Goal: Transaction & Acquisition: Obtain resource

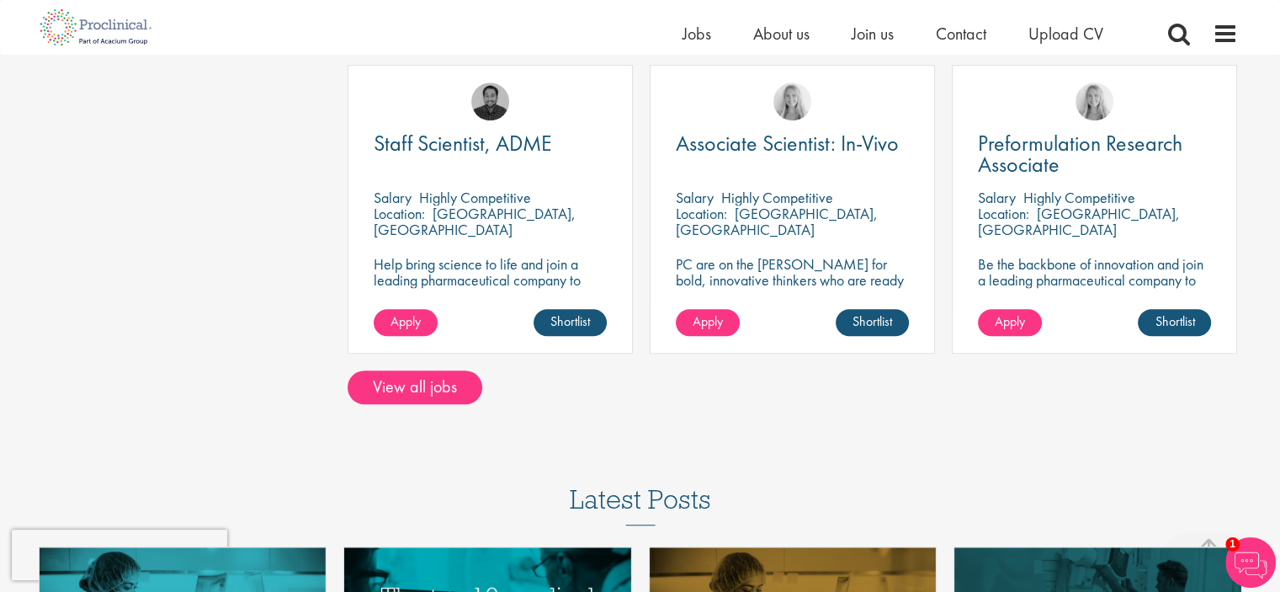
scroll to position [1347, 0]
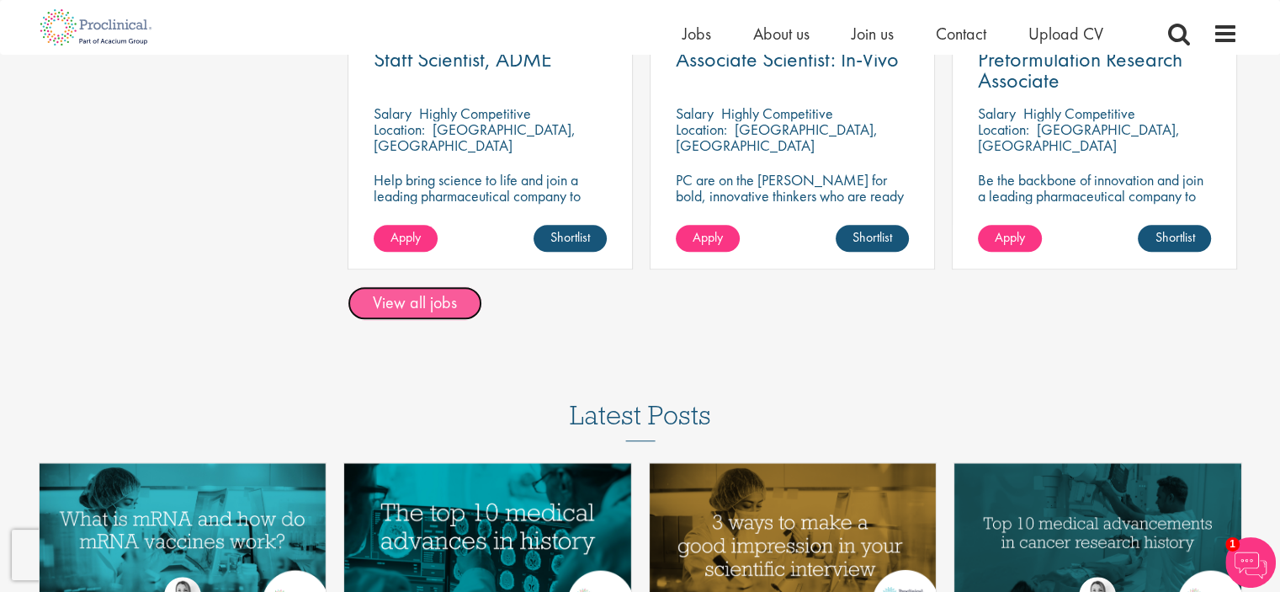
click at [444, 309] on link "View all jobs" at bounding box center [415, 303] width 135 height 34
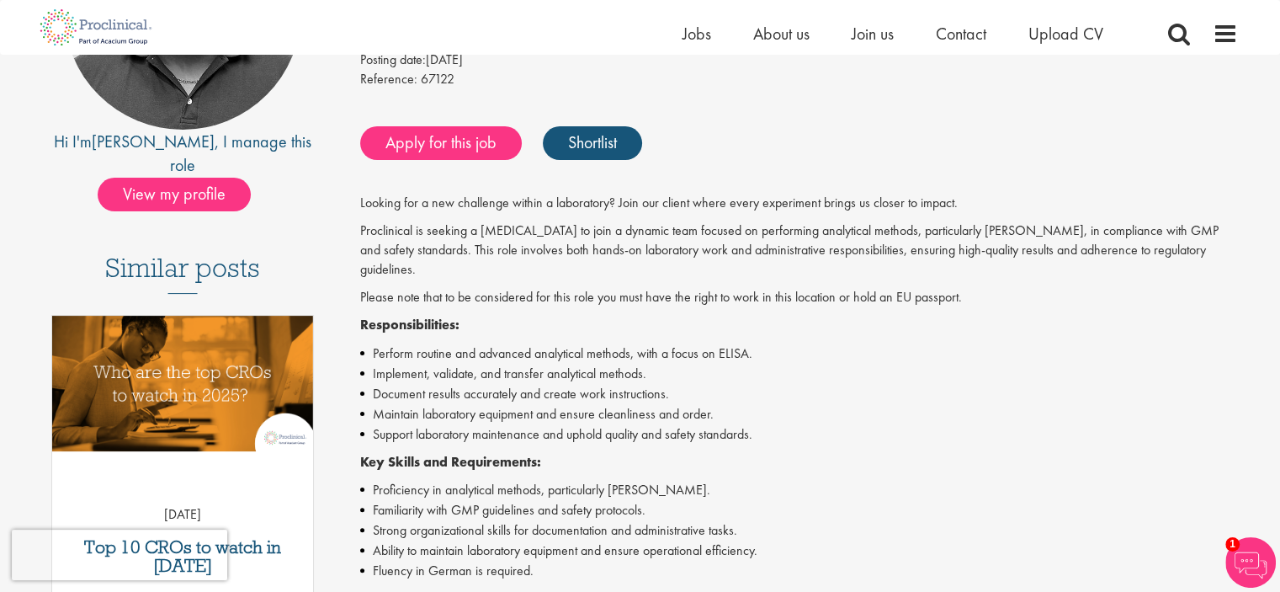
scroll to position [337, 0]
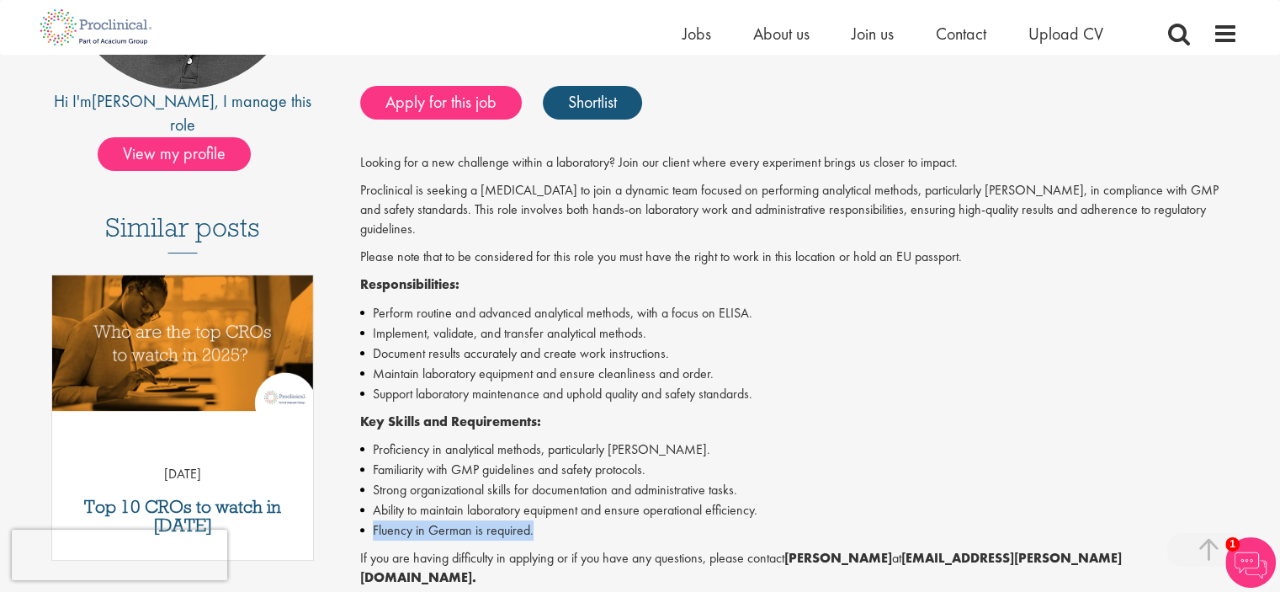
drag, startPoint x: 370, startPoint y: 509, endPoint x: 539, endPoint y: 514, distance: 168.4
click at [539, 520] on li "Fluency in German is required." at bounding box center [799, 530] width 878 height 20
click at [550, 520] on li "Fluency in German is required." at bounding box center [799, 530] width 878 height 20
drag, startPoint x: 534, startPoint y: 510, endPoint x: 370, endPoint y: 510, distance: 163.3
click at [370, 520] on li "Fluency in German is required." at bounding box center [799, 530] width 878 height 20
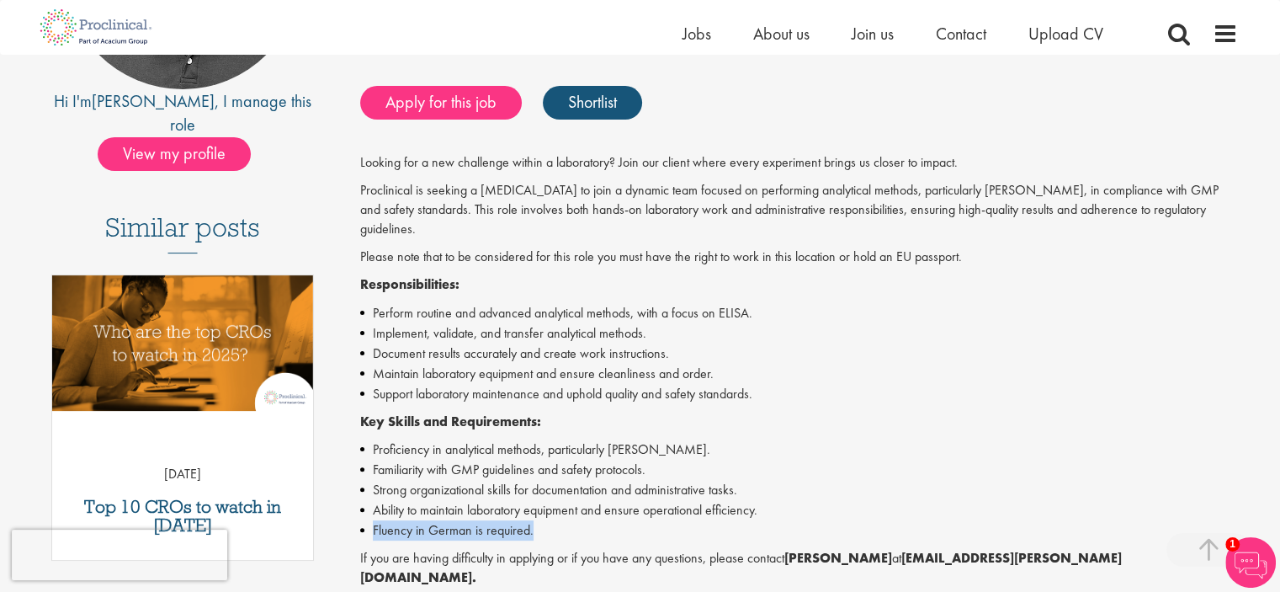
click at [395, 520] on li "Fluency in German is required." at bounding box center [799, 530] width 878 height 20
drag, startPoint x: 374, startPoint y: 508, endPoint x: 541, endPoint y: 513, distance: 167.6
click at [541, 520] on li "Fluency in German is required." at bounding box center [799, 530] width 878 height 20
click at [526, 520] on li "Fluency in German is required." at bounding box center [799, 530] width 878 height 20
drag, startPoint x: 482, startPoint y: 511, endPoint x: 532, endPoint y: 510, distance: 50.5
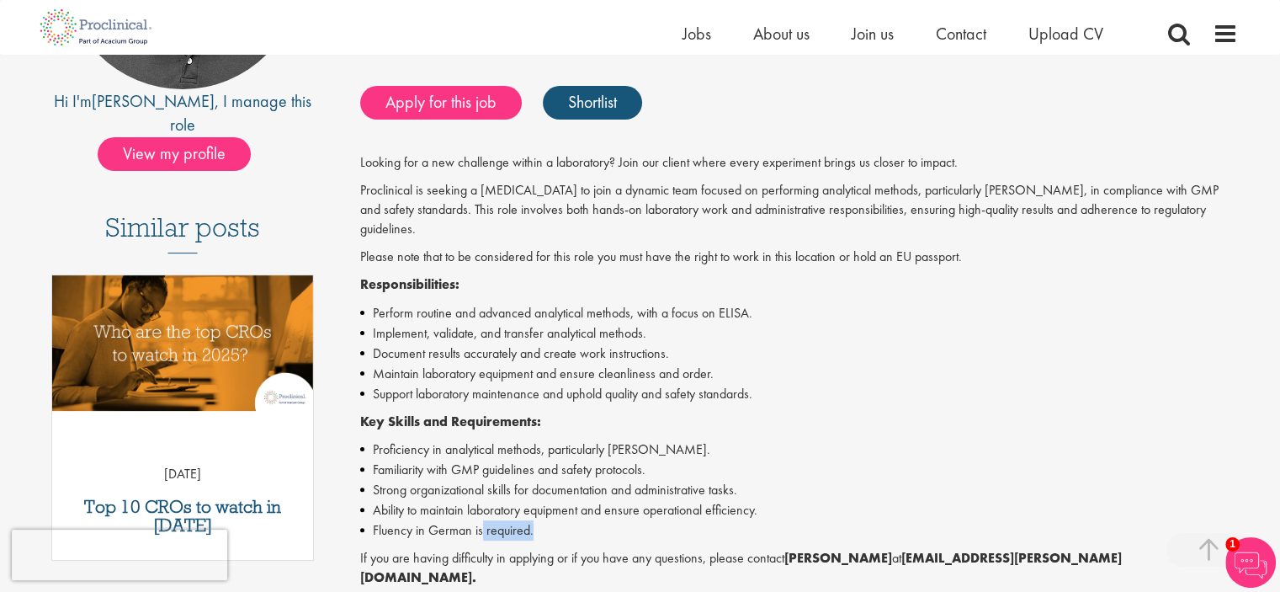
click at [532, 520] on li "Fluency in German is required." at bounding box center [799, 530] width 878 height 20
drag, startPoint x: 587, startPoint y: 530, endPoint x: 596, endPoint y: 532, distance: 9.6
click at [588, 549] on p "If you are having difficulty in applying or if you have any questions, please c…" at bounding box center [799, 568] width 878 height 39
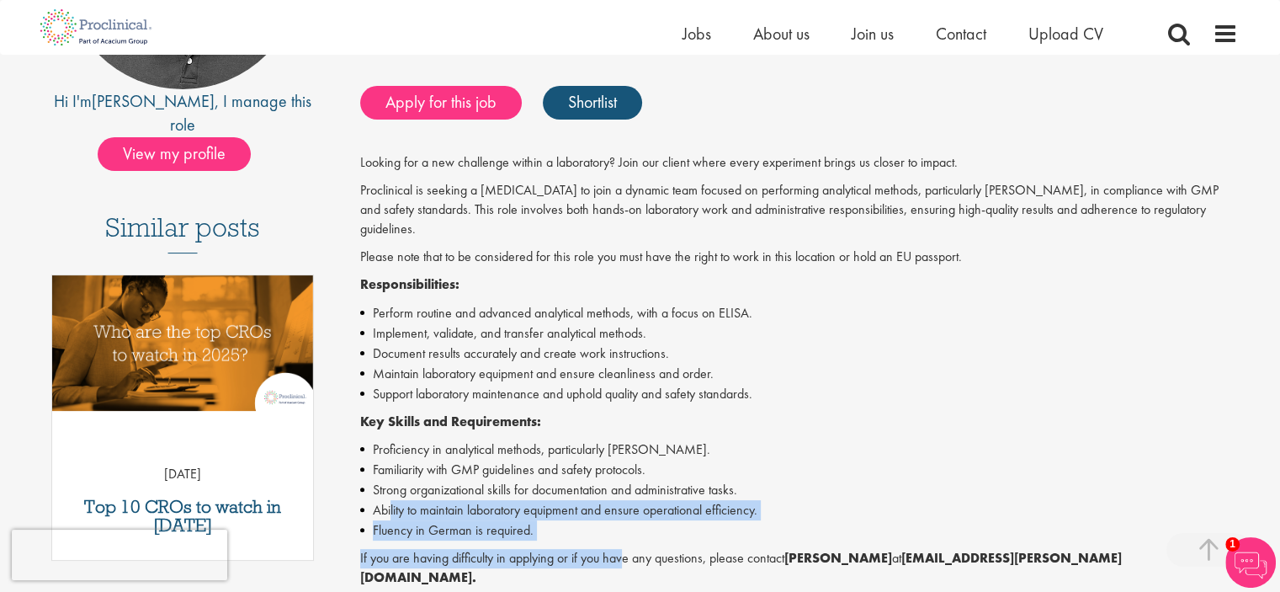
drag, startPoint x: 624, startPoint y: 544, endPoint x: 387, endPoint y: 482, distance: 244.6
click at [388, 483] on div "Looking for a new challenge within a laboratory? Join our client where every ex…" at bounding box center [799, 431] width 878 height 556
click at [461, 500] on li "Ability to maintain laboratory equipment and ensure operational efficiency." at bounding box center [799, 510] width 878 height 20
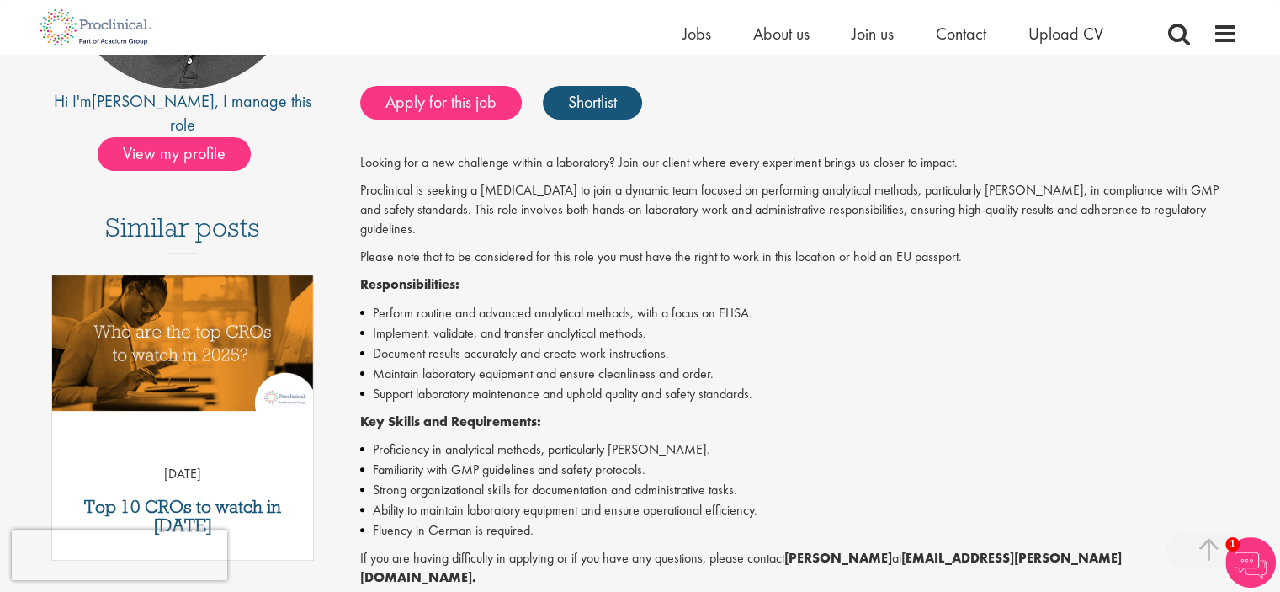
click at [372, 439] on li "Proficiency in analytical methods, particularly ELISA." at bounding box center [799, 449] width 878 height 20
drag, startPoint x: 372, startPoint y: 510, endPoint x: 535, endPoint y: 520, distance: 163.6
click at [535, 520] on li "Fluency in German is required." at bounding box center [799, 530] width 878 height 20
click at [606, 460] on li "Familiarity with GMP guidelines and safety protocols." at bounding box center [799, 470] width 878 height 20
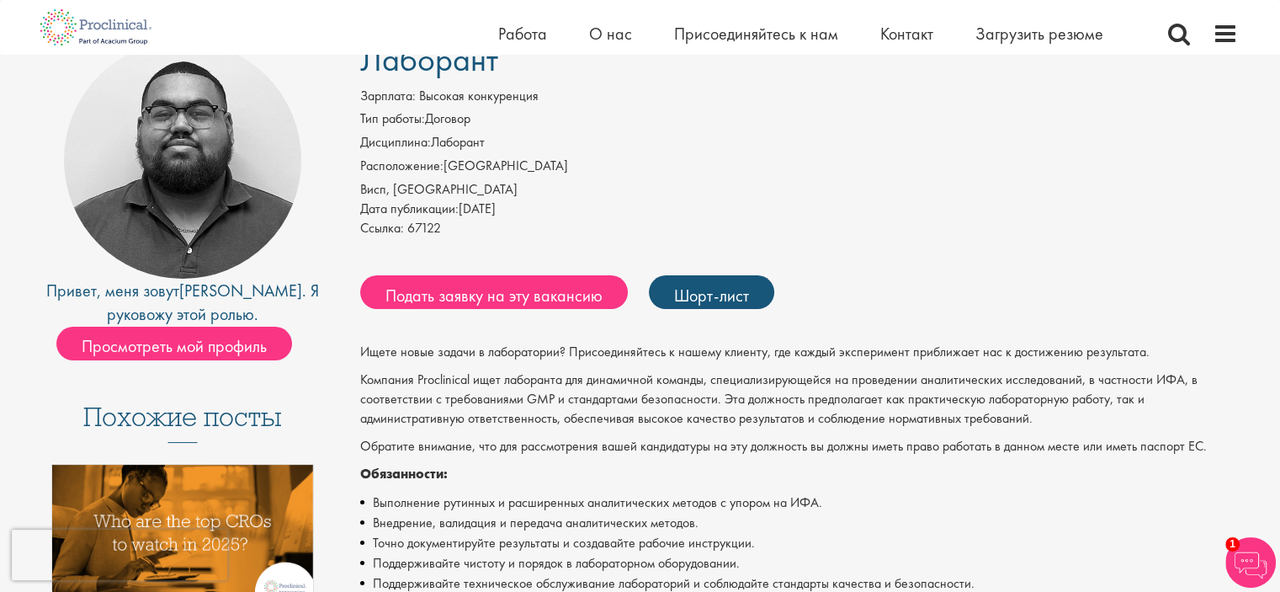
scroll to position [84, 0]
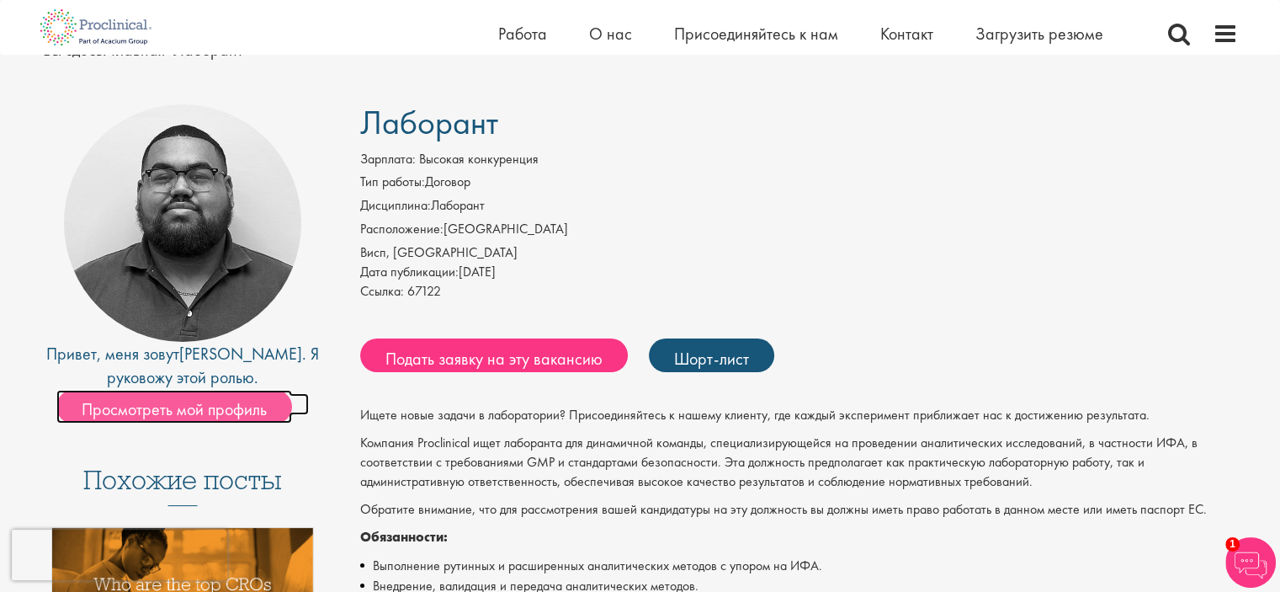
click at [204, 408] on font "Просмотреть мой профиль" at bounding box center [174, 409] width 185 height 22
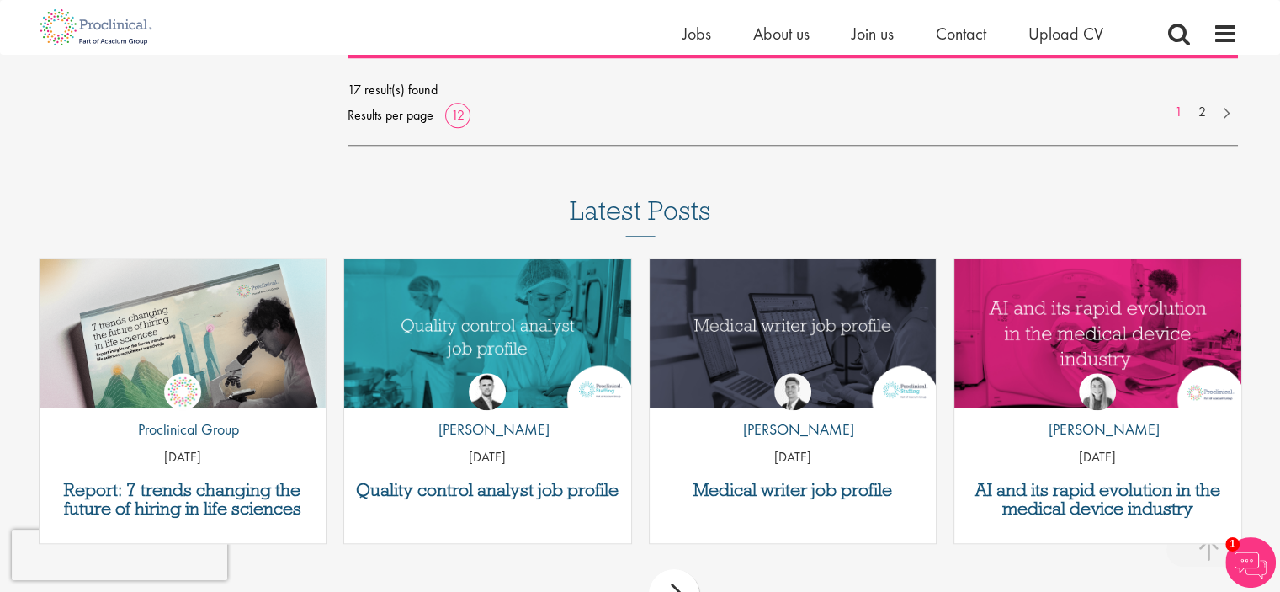
scroll to position [1684, 0]
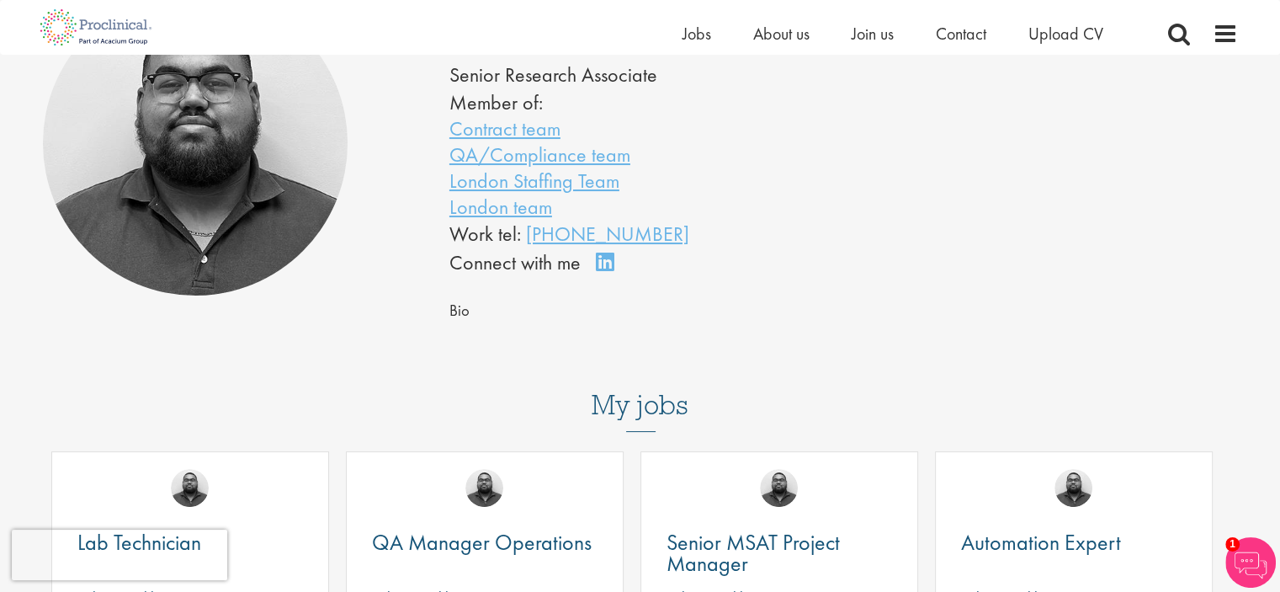
scroll to position [168, 0]
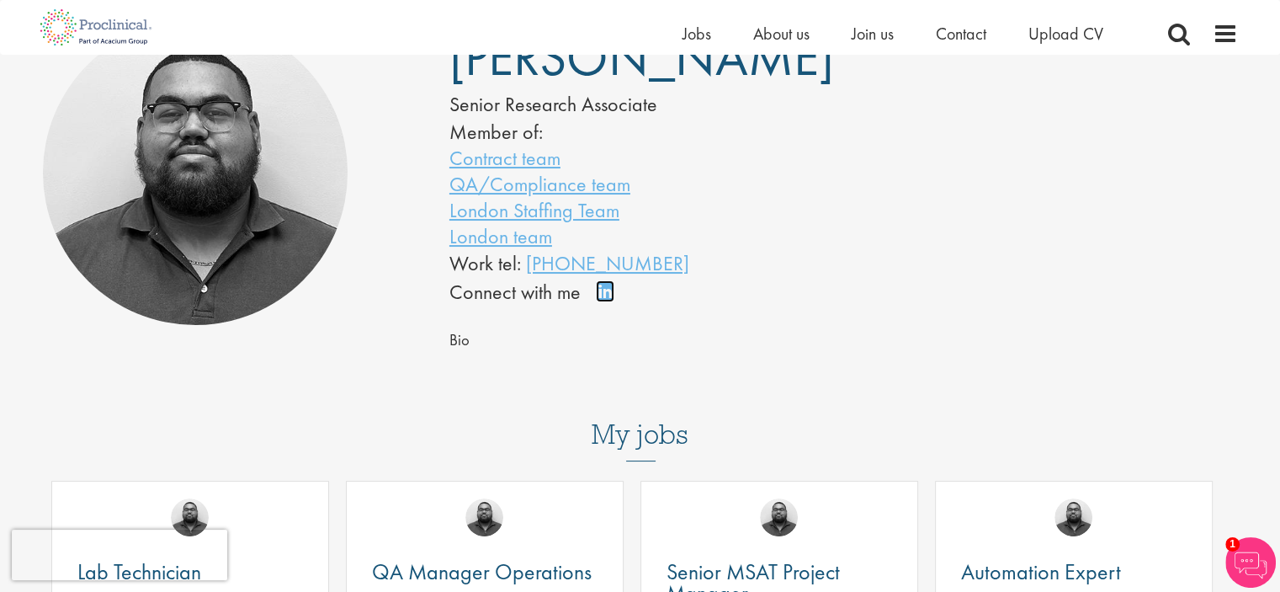
click at [598, 299] on link "Connect on LinkedIn" at bounding box center [610, 299] width 29 height 0
